Goal: Navigation & Orientation: Find specific page/section

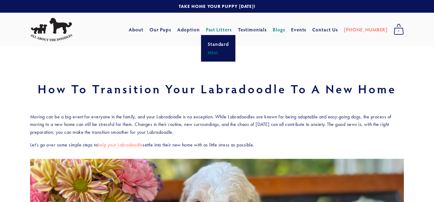
click at [224, 54] on link "Mini" at bounding box center [218, 52] width 25 height 8
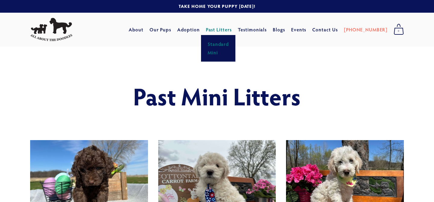
click at [228, 42] on link "Standard" at bounding box center [218, 44] width 25 height 8
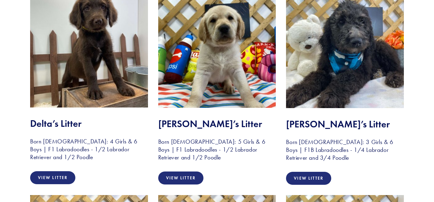
scroll to position [1402, 0]
